Goal: Task Accomplishment & Management: Manage account settings

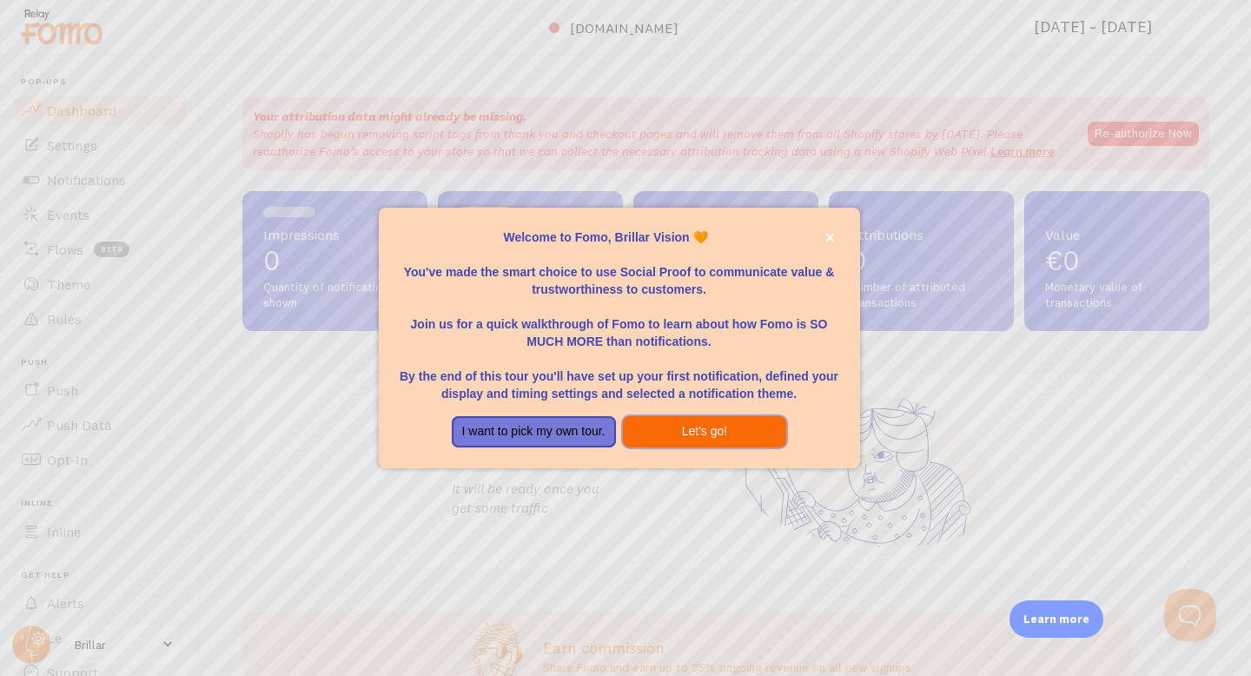
click at [762, 433] on button "Let's go!" at bounding box center [705, 431] width 164 height 31
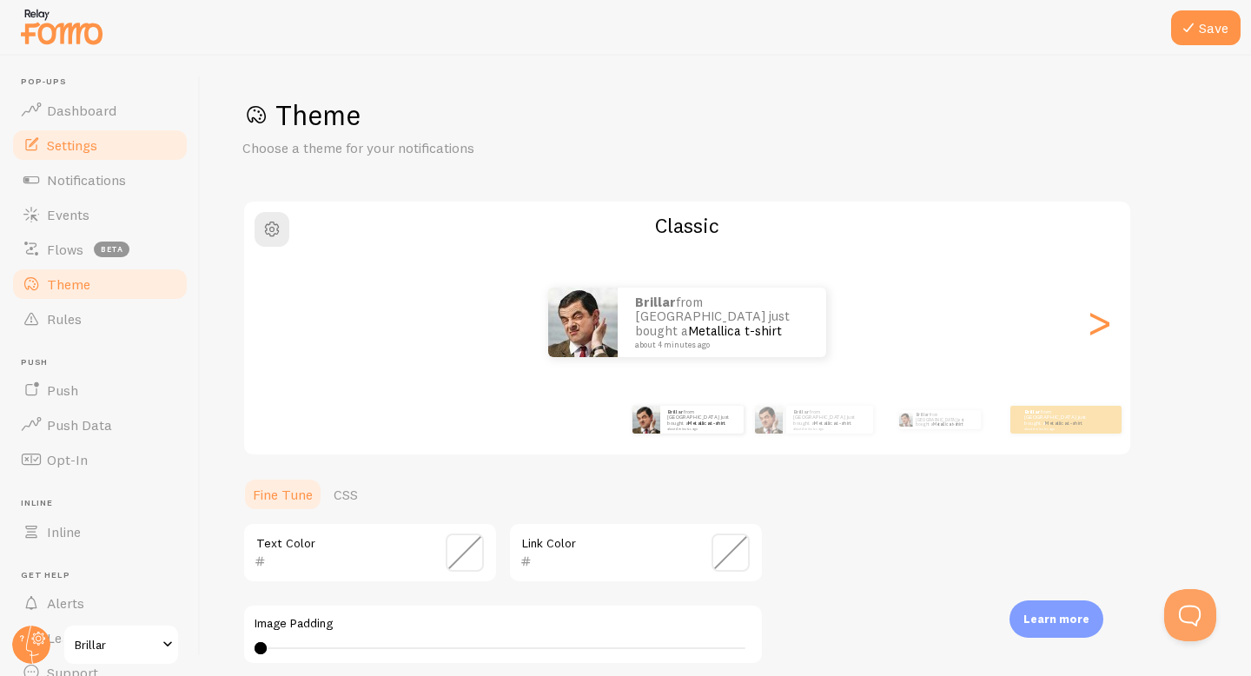
click at [97, 130] on link "Settings" at bounding box center [99, 145] width 179 height 35
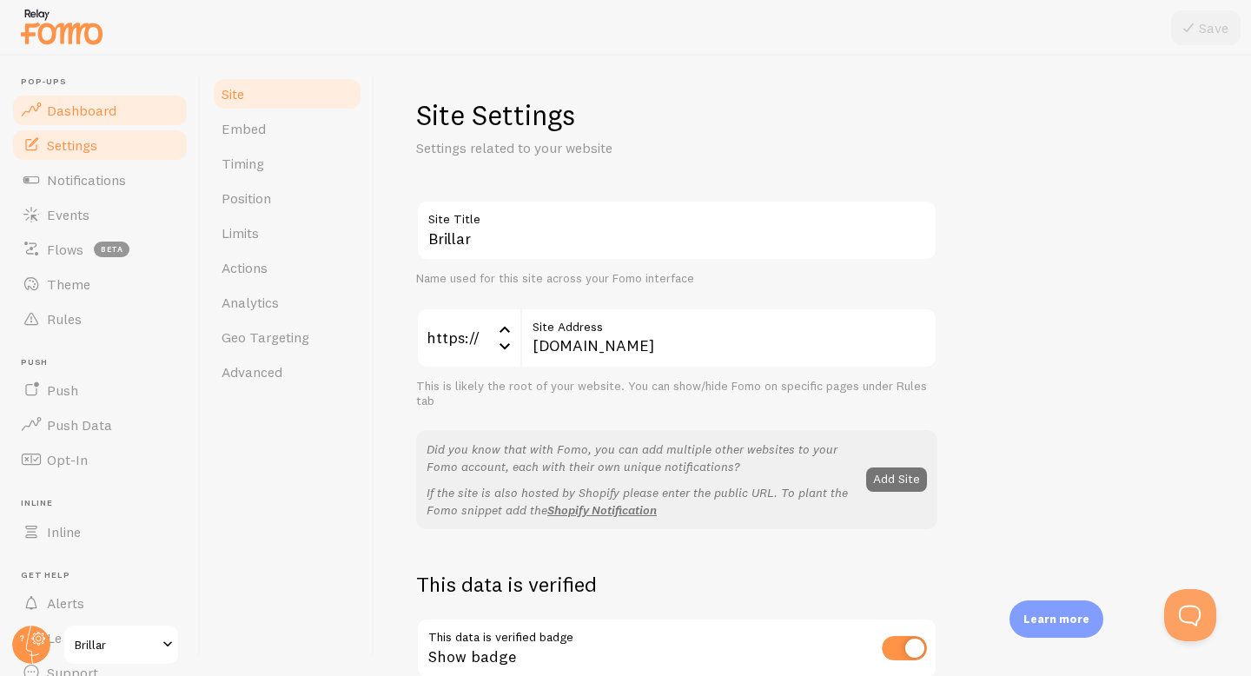
click at [96, 115] on span "Dashboard" at bounding box center [81, 110] width 69 height 17
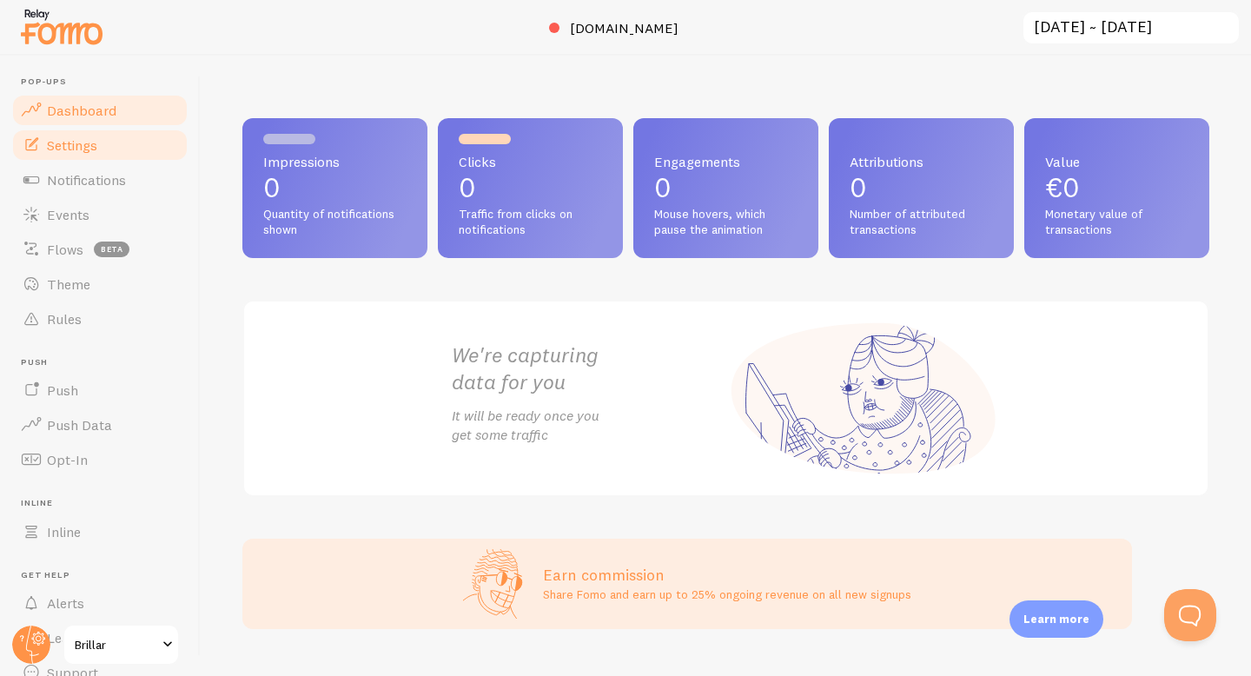
click at [77, 151] on span "Settings" at bounding box center [72, 144] width 50 height 17
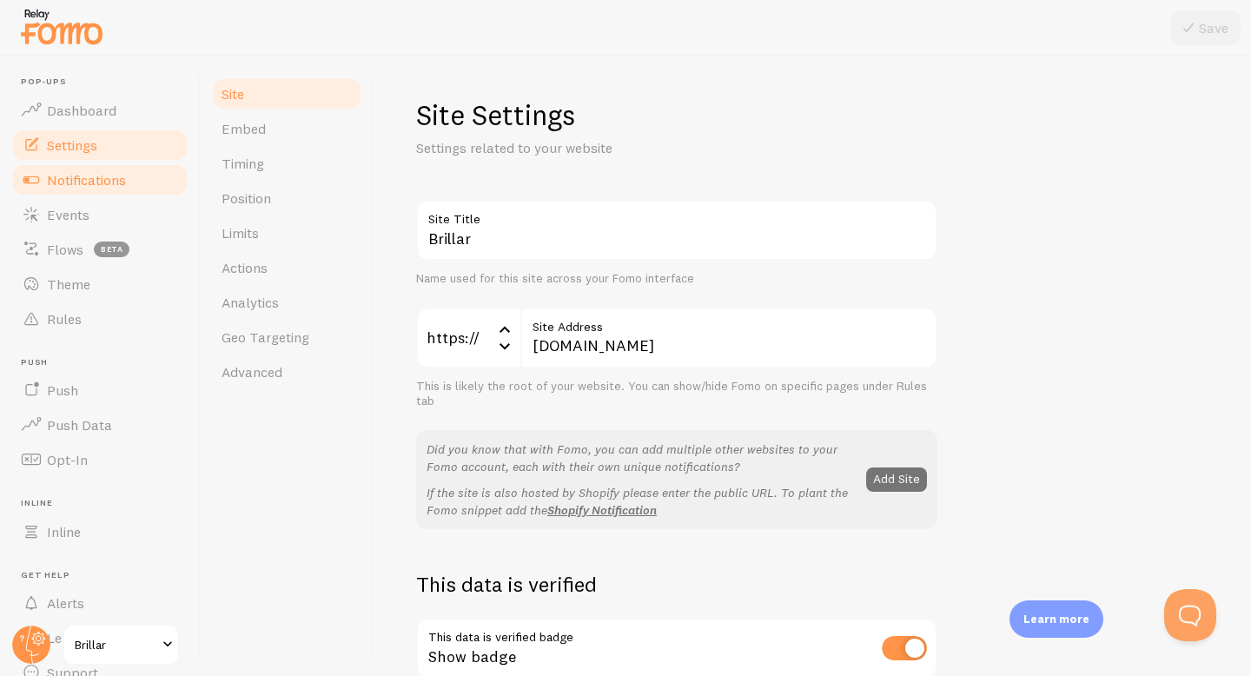
click at [98, 169] on link "Notifications" at bounding box center [99, 179] width 179 height 35
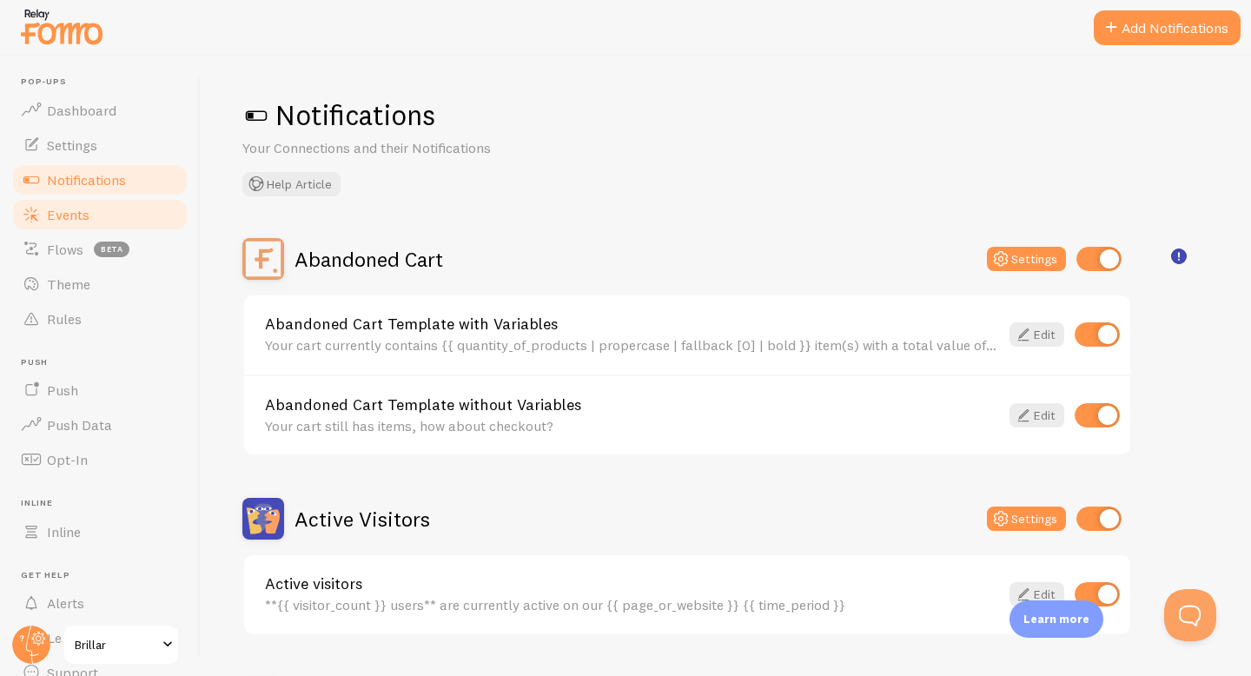
click at [90, 197] on link "Events" at bounding box center [99, 214] width 179 height 35
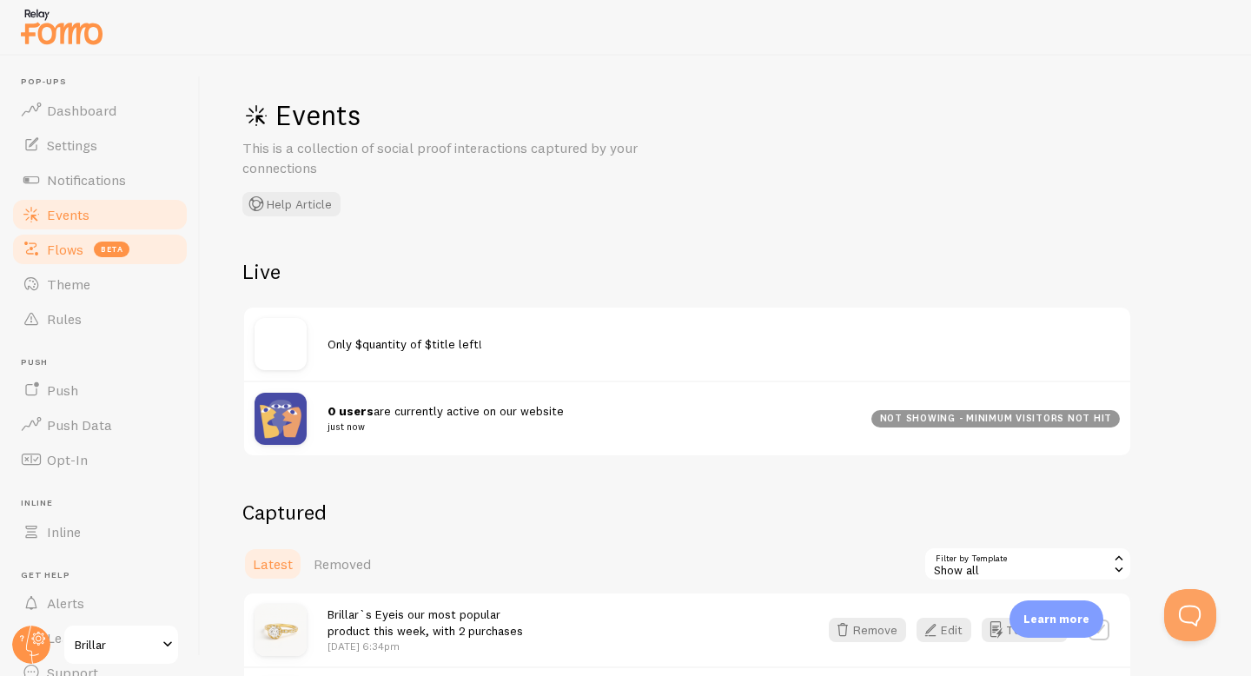
click at [76, 248] on span "Flows" at bounding box center [65, 249] width 36 height 17
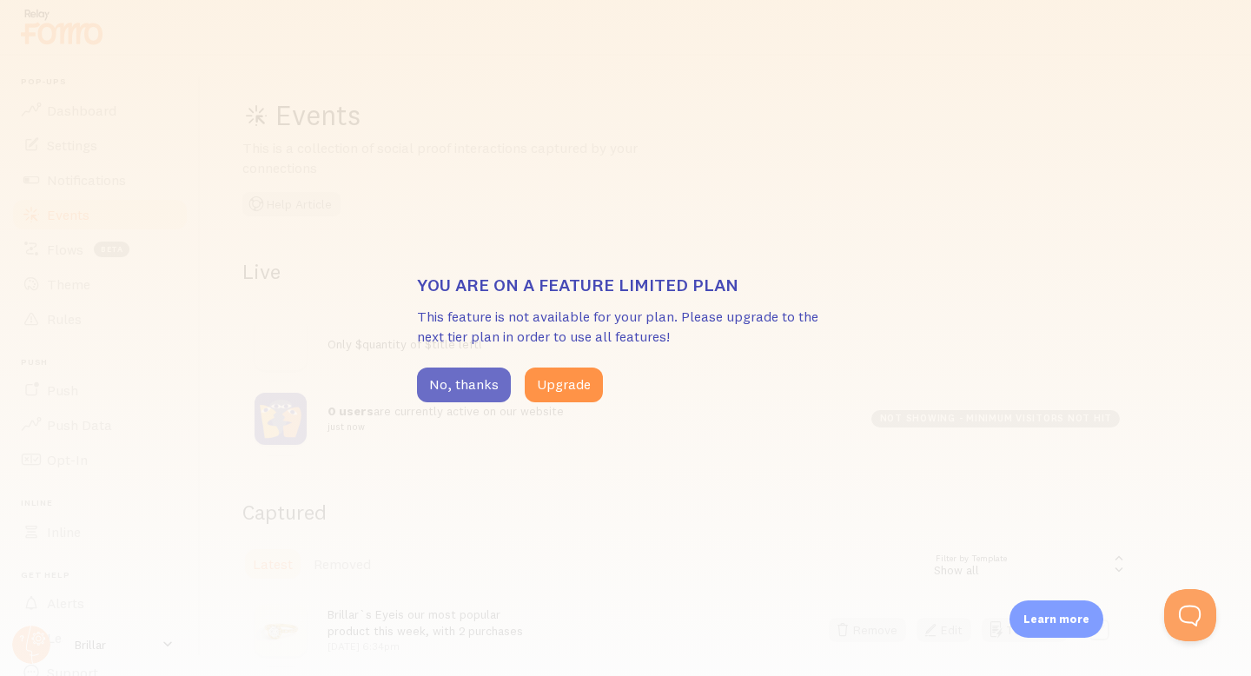
click at [490, 377] on button "No, thanks" at bounding box center [464, 384] width 94 height 35
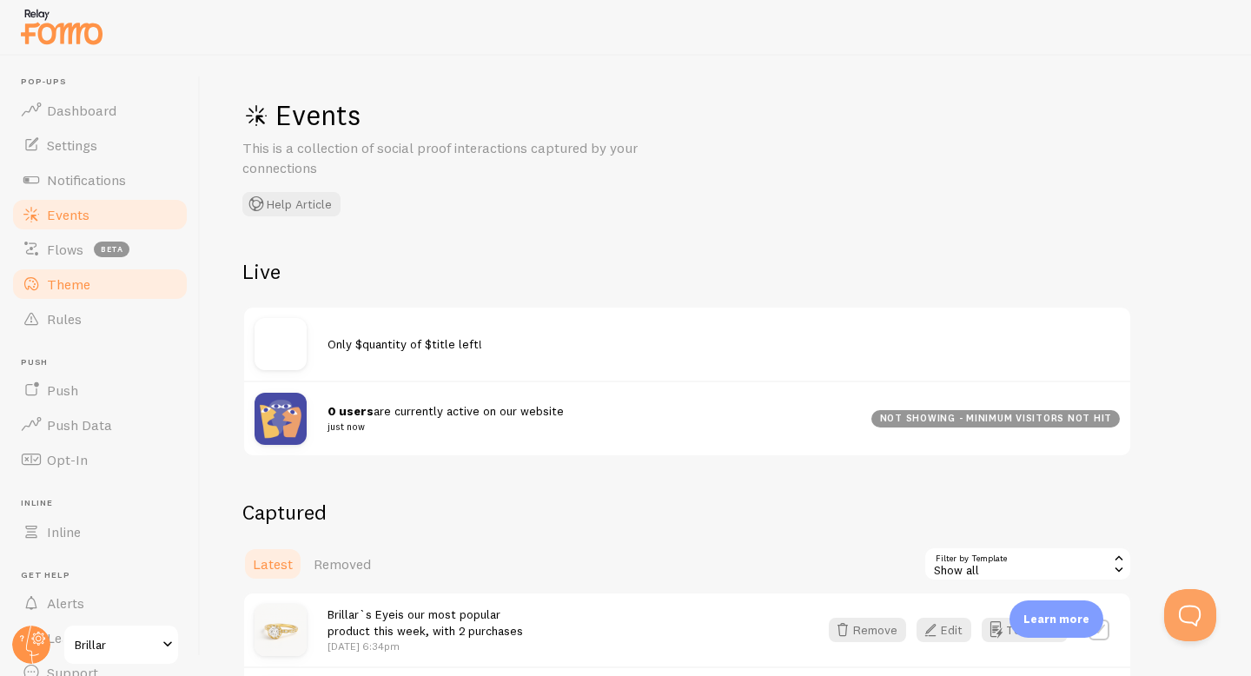
click at [123, 292] on link "Theme" at bounding box center [99, 284] width 179 height 35
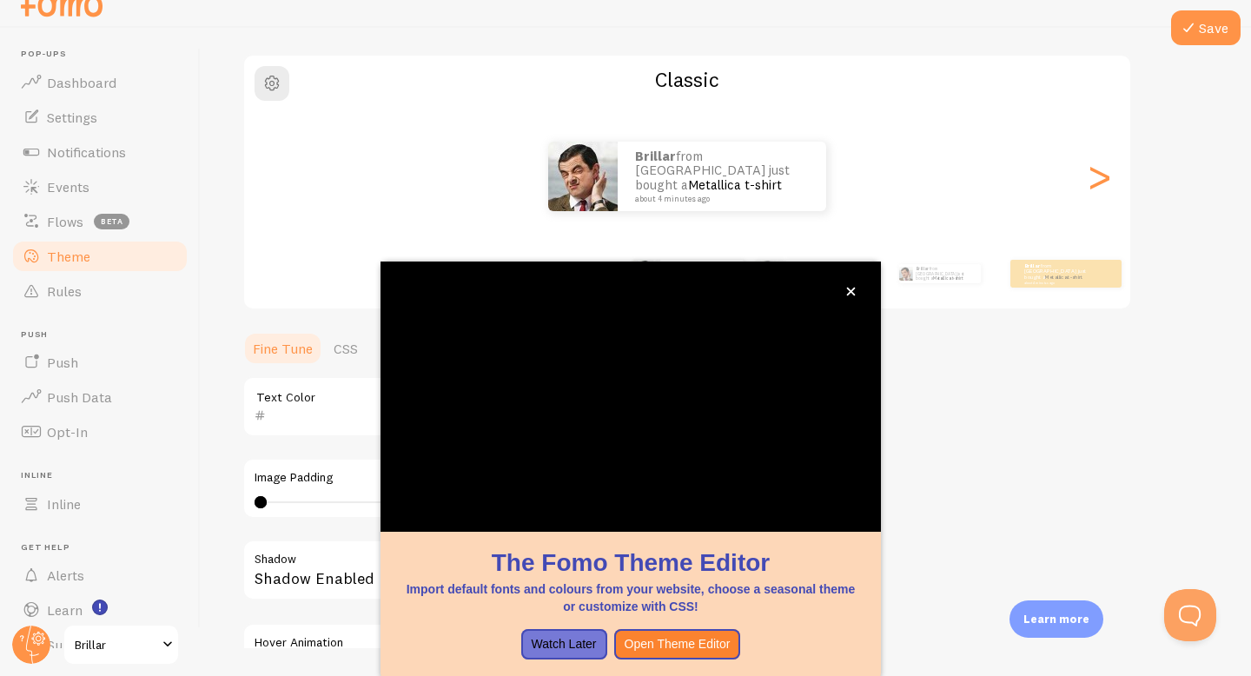
scroll to position [129, 0]
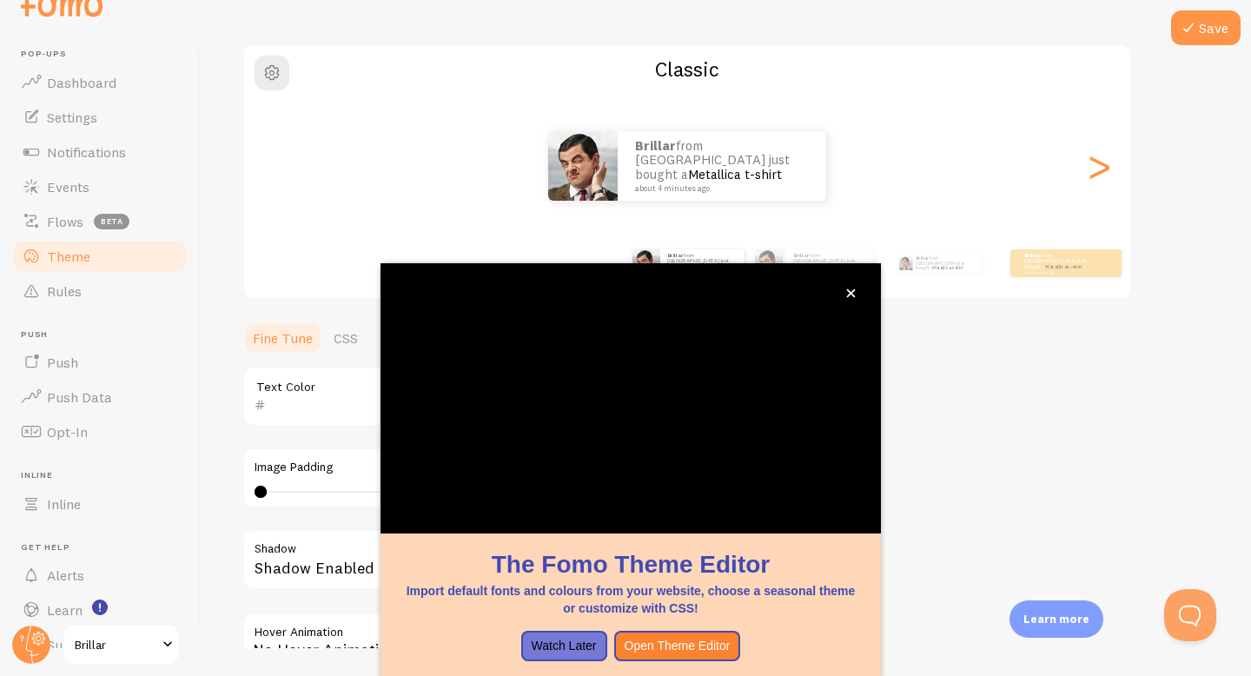
click at [978, 343] on div "Theme Choose a theme for your notifications Classic Brillar from [GEOGRAPHIC_DA…" at bounding box center [725, 353] width 967 height 824
click at [849, 298] on button "close," at bounding box center [851, 293] width 18 height 18
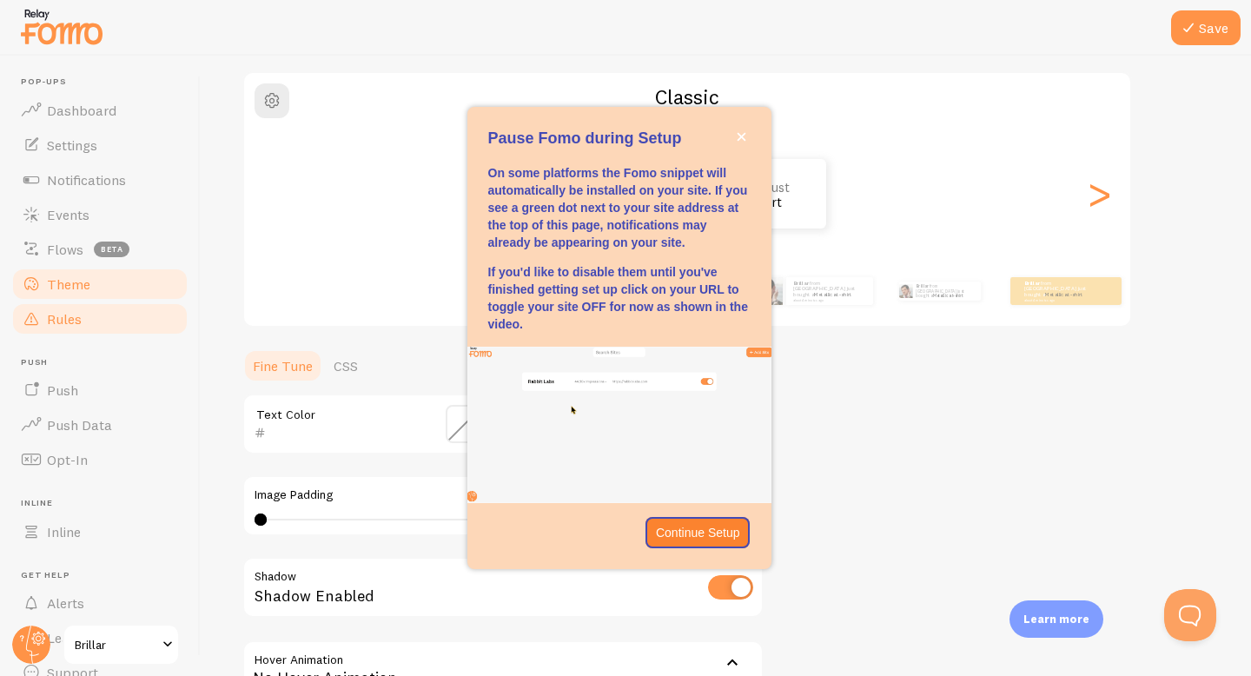
click at [123, 319] on link "Rules" at bounding box center [99, 318] width 179 height 35
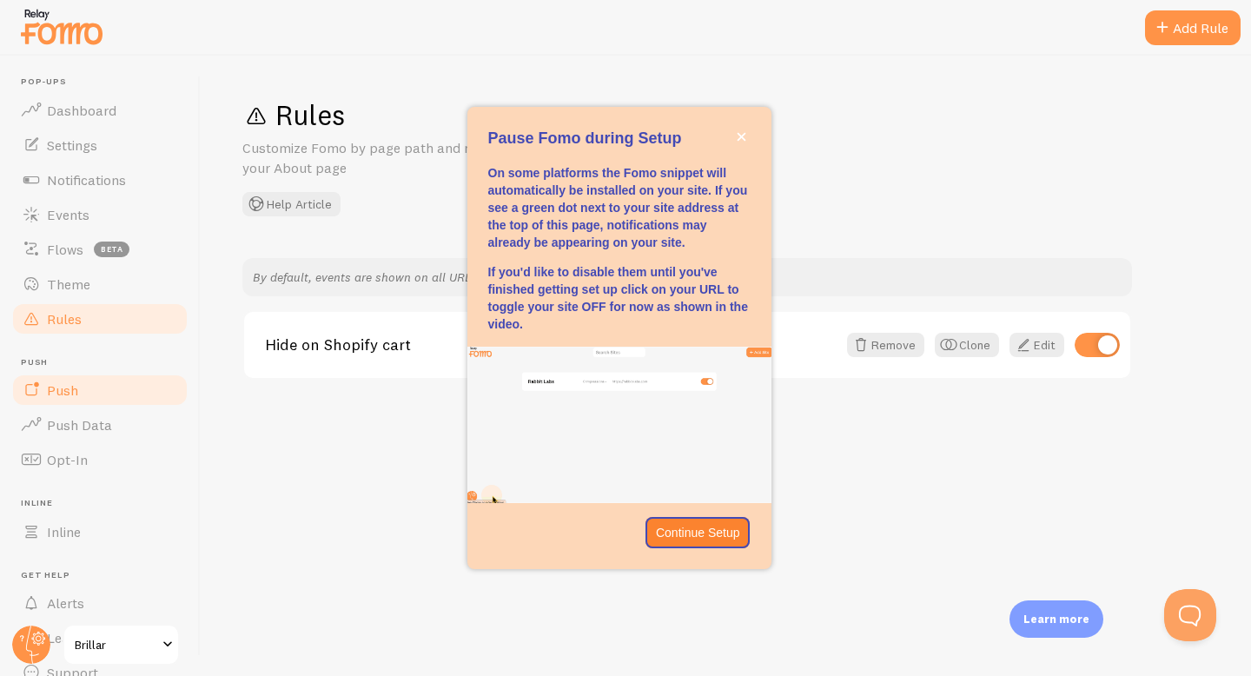
click at [118, 393] on link "Push" at bounding box center [99, 390] width 179 height 35
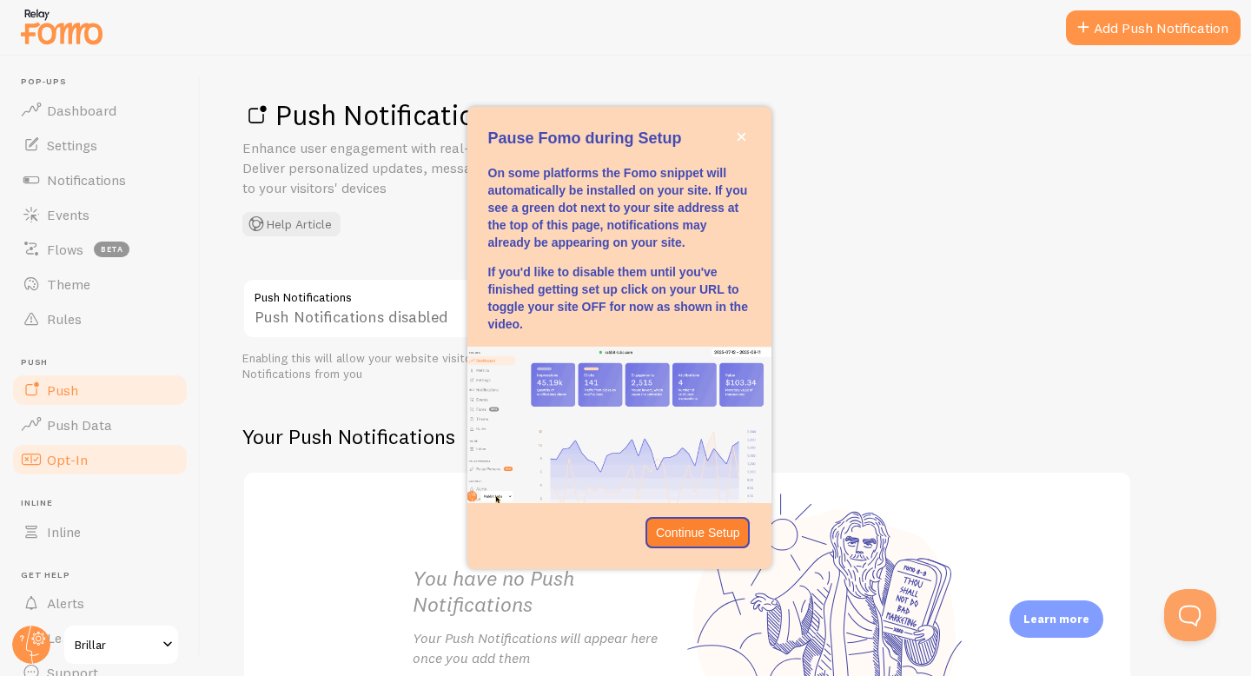
click at [162, 446] on link "Opt-In" at bounding box center [99, 459] width 179 height 35
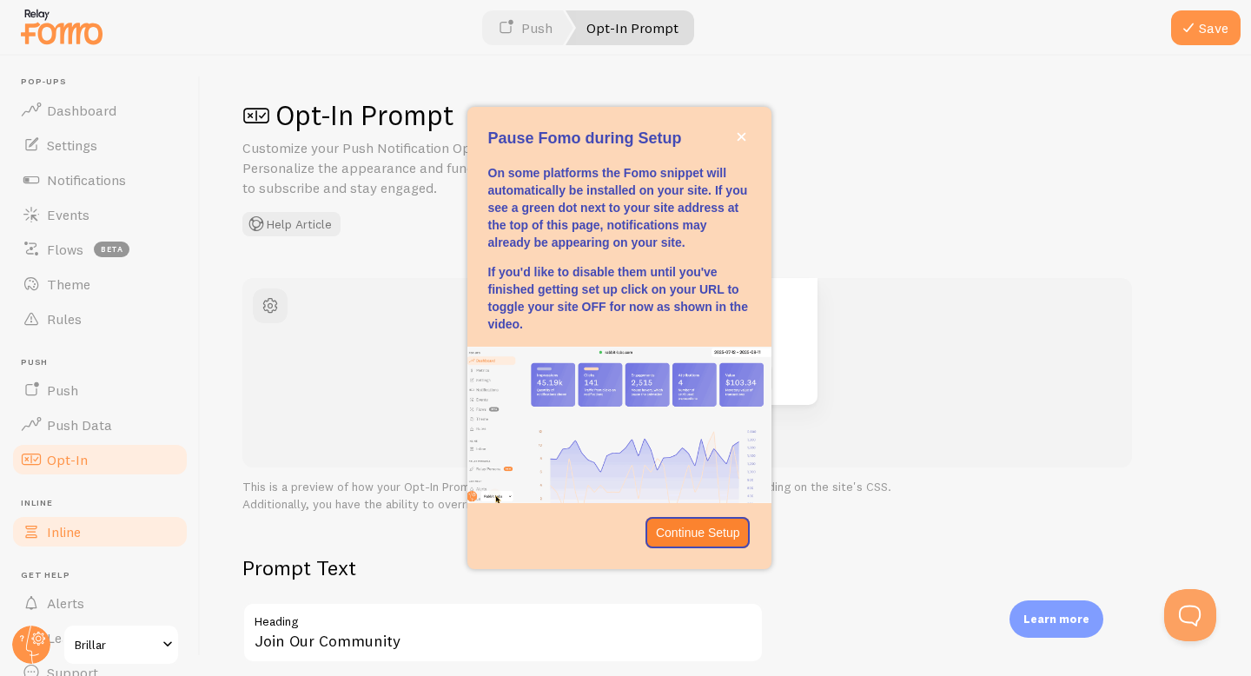
click at [149, 539] on link "Inline" at bounding box center [99, 531] width 179 height 35
